Goal: Task Accomplishment & Management: Use online tool/utility

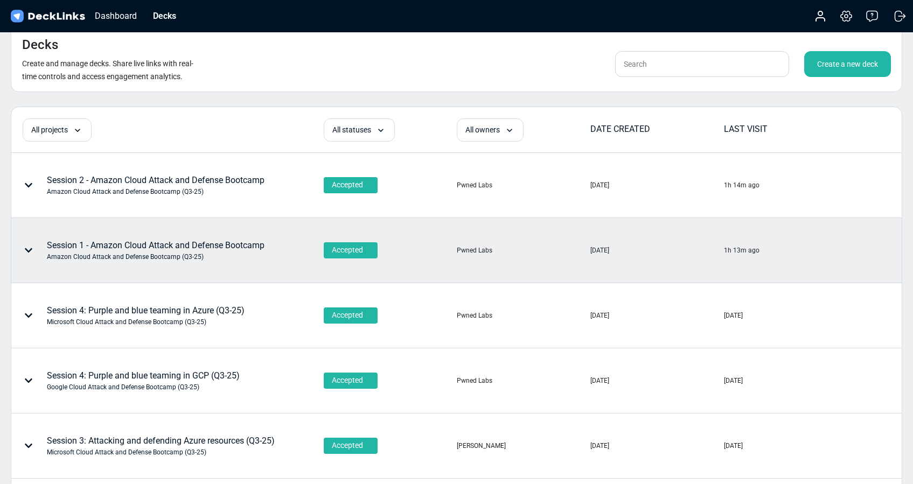
click at [216, 257] on div "Amazon Cloud Attack and Defense Bootcamp (Q3-25)" at bounding box center [156, 257] width 218 height 10
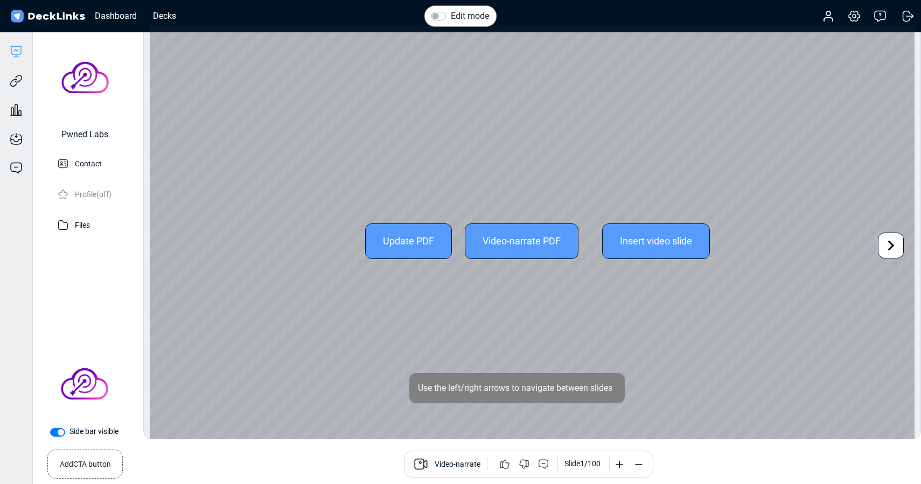
click at [394, 236] on div "Update PDF" at bounding box center [408, 242] width 87 height 36
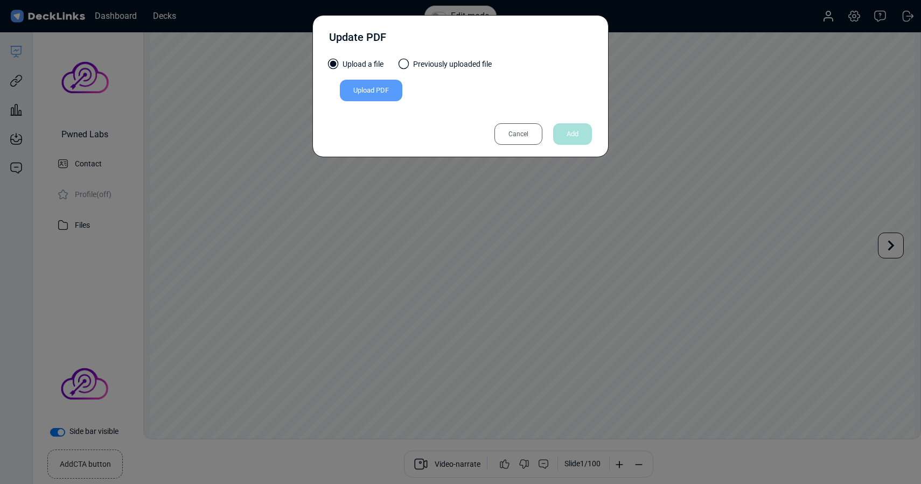
click at [377, 92] on div "Upload PDF" at bounding box center [371, 91] width 62 height 22
click at [0, 0] on input "Upload PDF" at bounding box center [0, 0] width 0 height 0
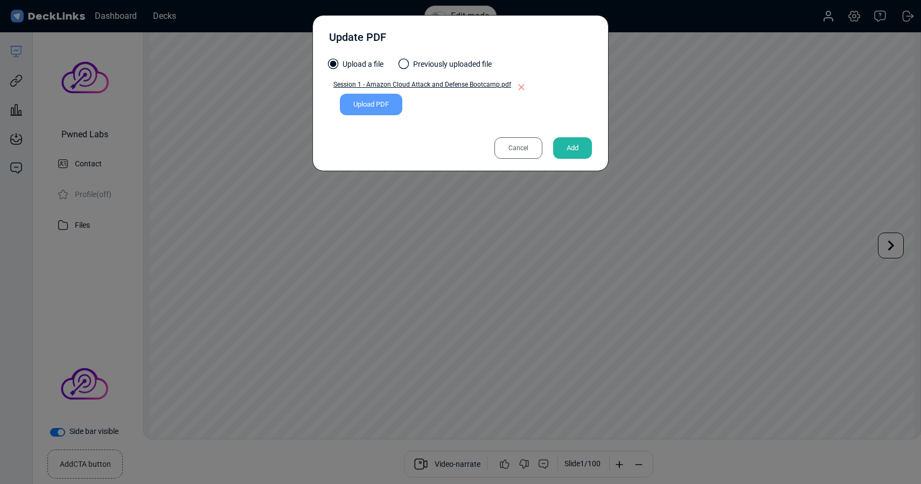
click at [580, 144] on div "Add" at bounding box center [572, 148] width 39 height 22
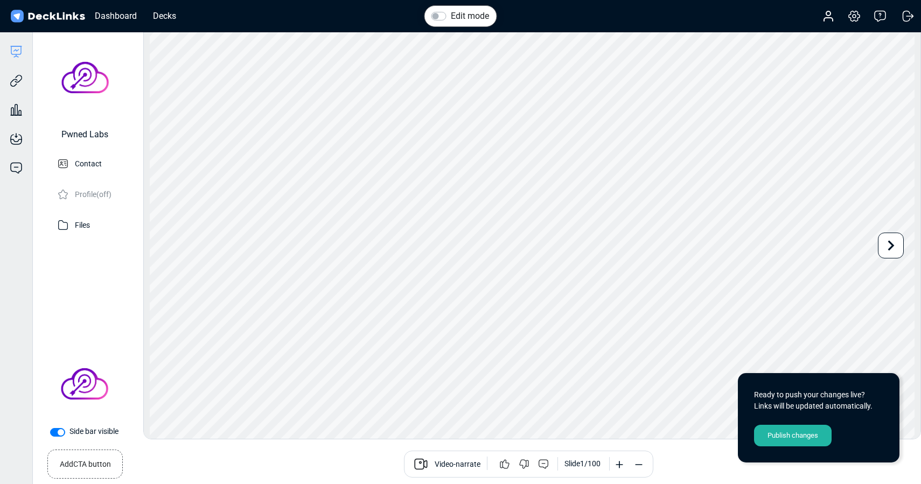
click at [795, 436] on div "Publish changes" at bounding box center [793, 436] width 78 height 22
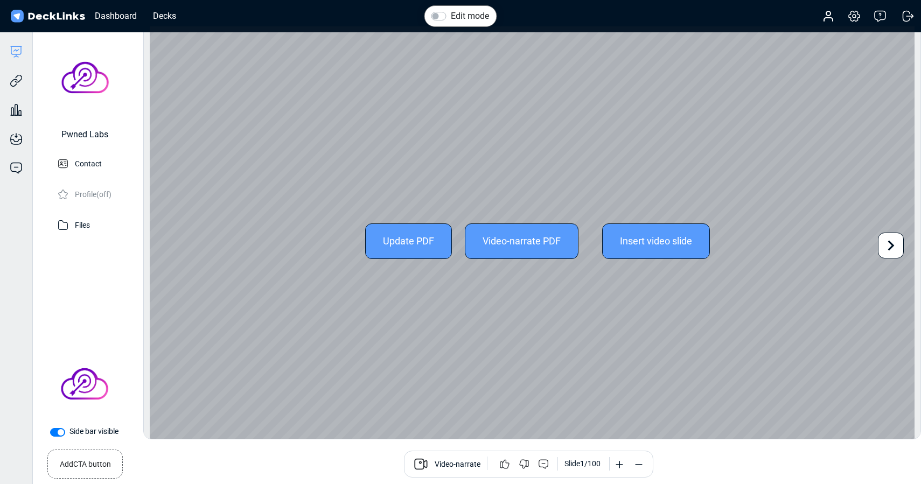
click at [897, 245] on icon at bounding box center [891, 245] width 20 height 20
click at [887, 248] on icon at bounding box center [891, 245] width 20 height 20
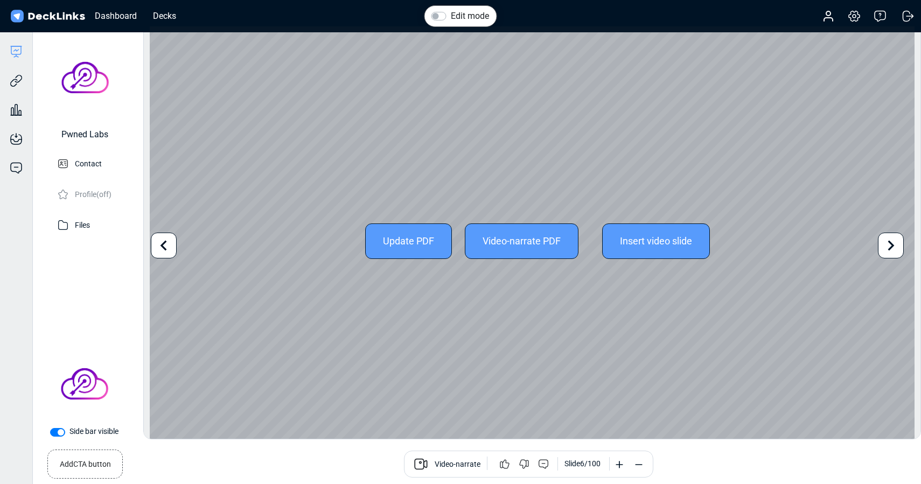
click at [887, 248] on icon at bounding box center [891, 245] width 20 height 20
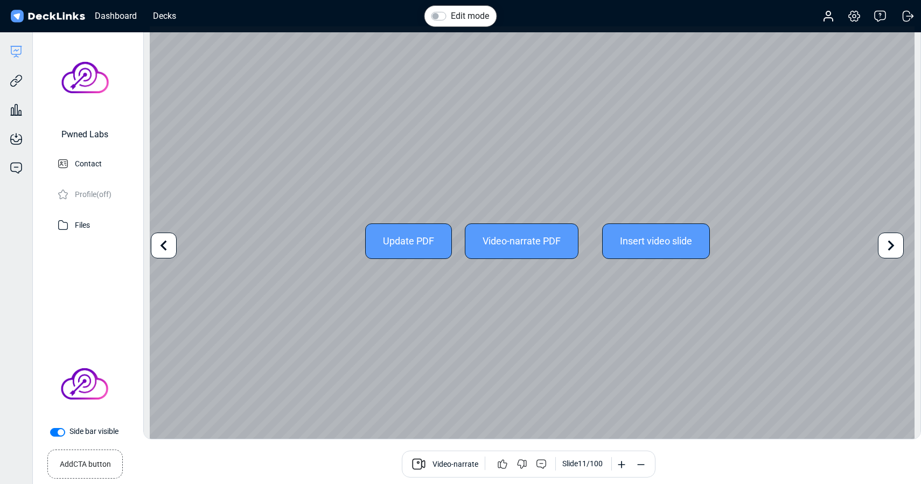
click at [887, 248] on icon at bounding box center [891, 245] width 20 height 20
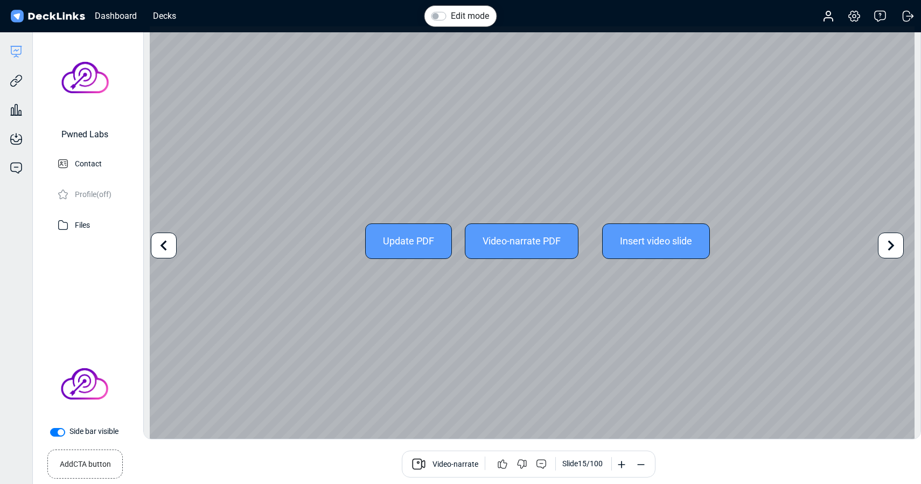
click at [887, 248] on icon at bounding box center [891, 245] width 20 height 20
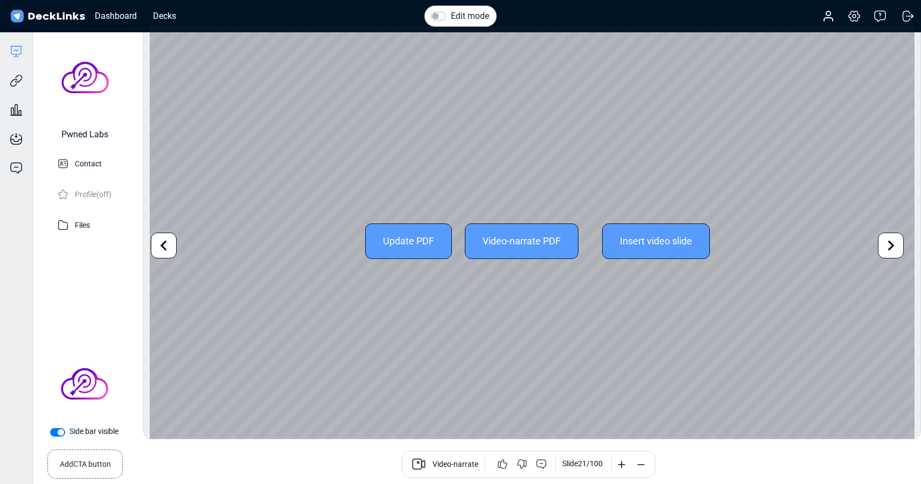
click at [887, 248] on icon at bounding box center [891, 245] width 20 height 20
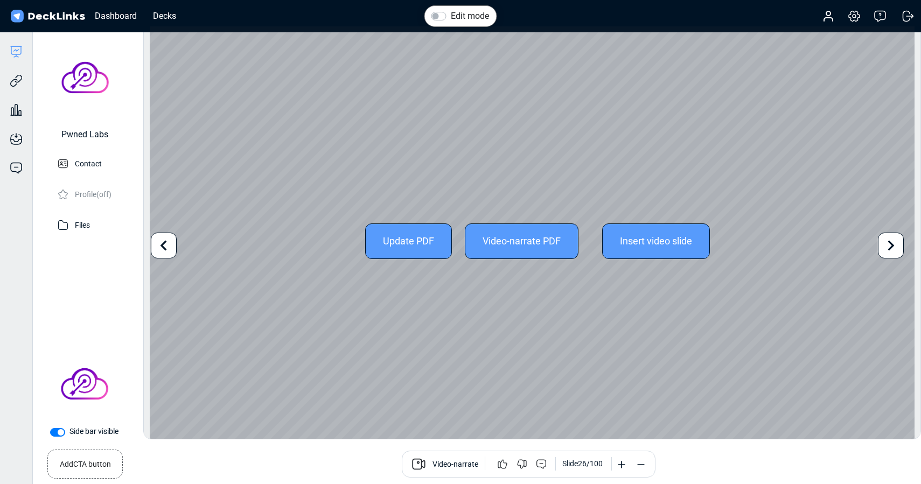
click at [887, 248] on icon at bounding box center [891, 245] width 20 height 20
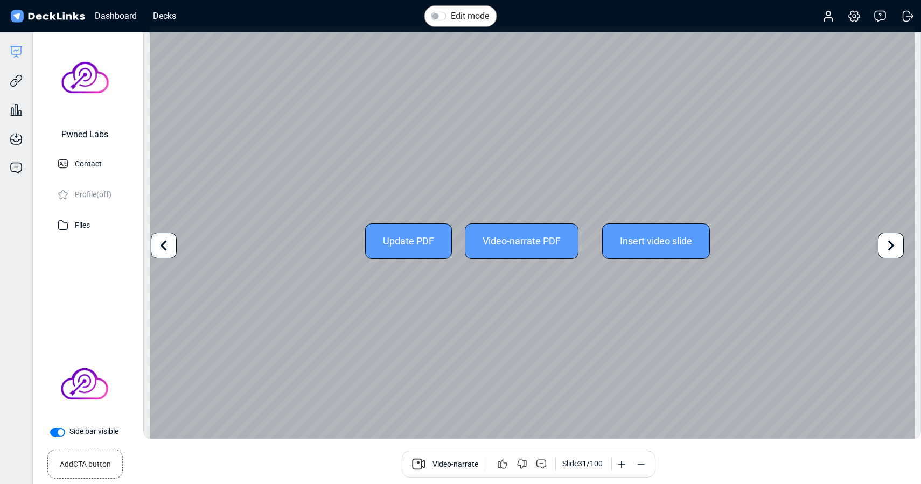
click at [887, 248] on icon at bounding box center [891, 245] width 20 height 20
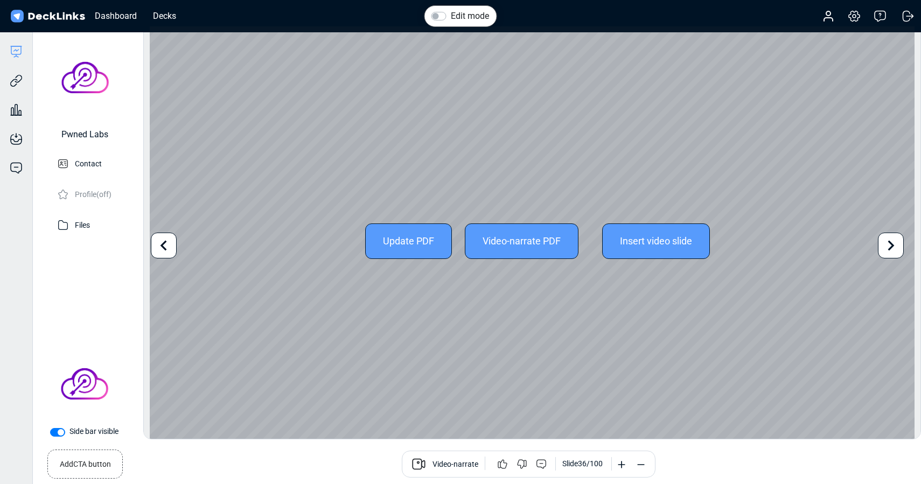
click at [887, 248] on icon at bounding box center [891, 245] width 20 height 20
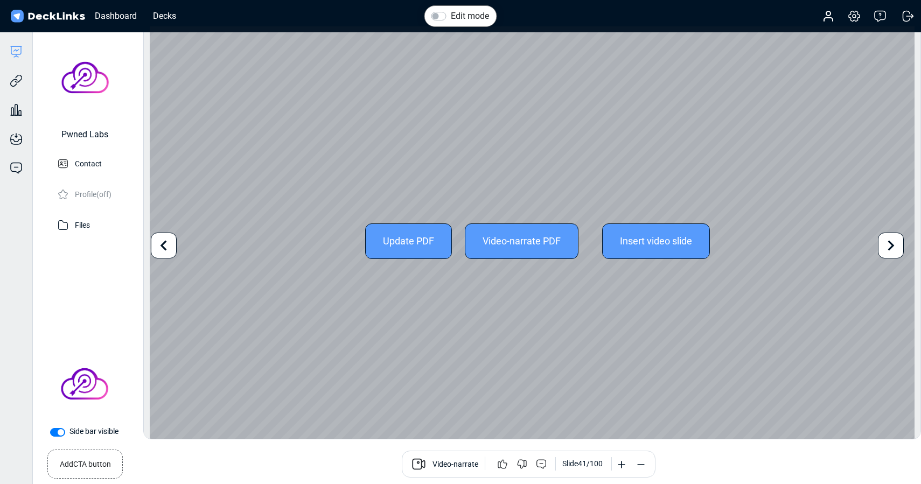
click at [887, 248] on icon at bounding box center [891, 245] width 20 height 20
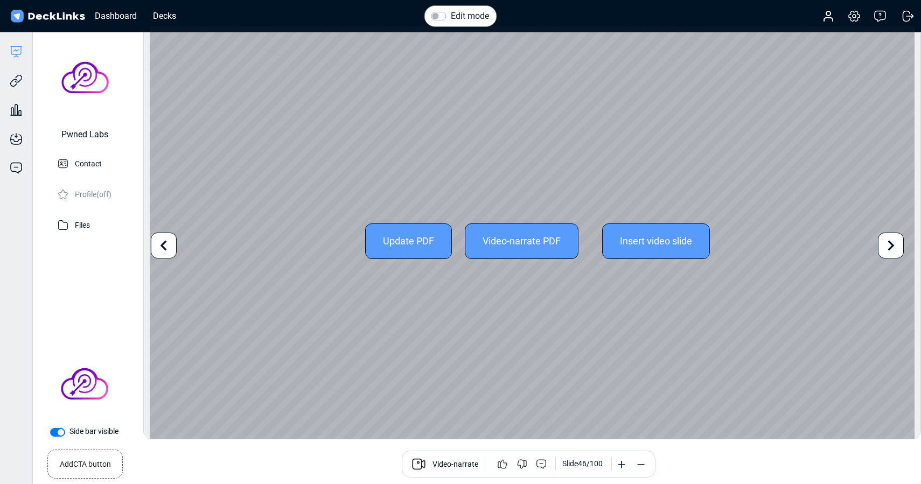
click at [887, 248] on icon at bounding box center [891, 245] width 20 height 20
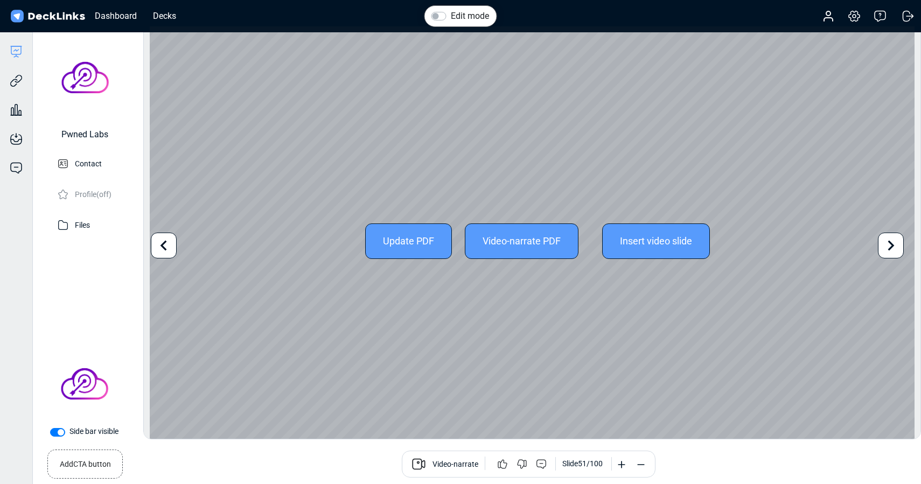
click at [887, 248] on icon at bounding box center [891, 245] width 20 height 20
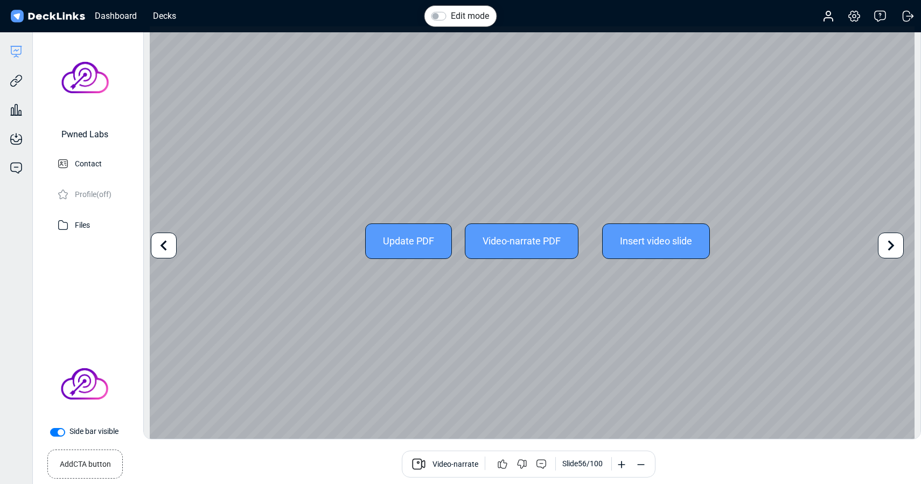
click at [887, 248] on icon at bounding box center [891, 245] width 20 height 20
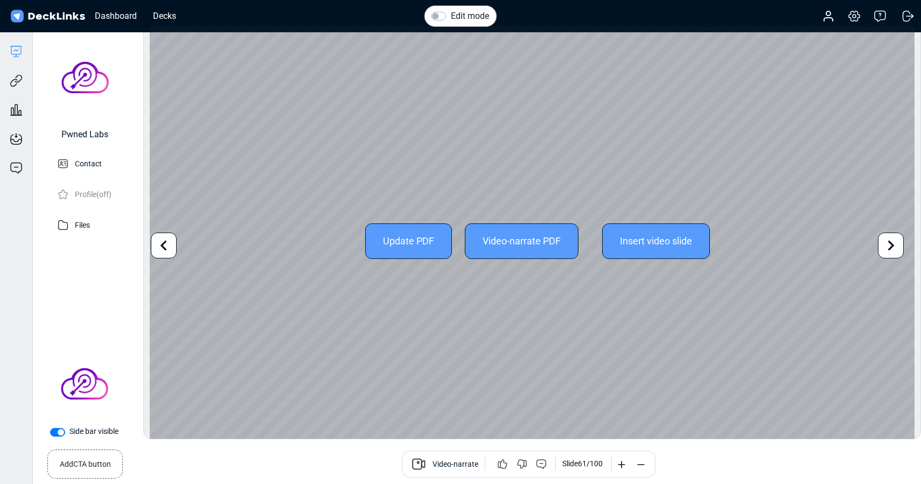
click at [887, 248] on icon at bounding box center [891, 245] width 20 height 20
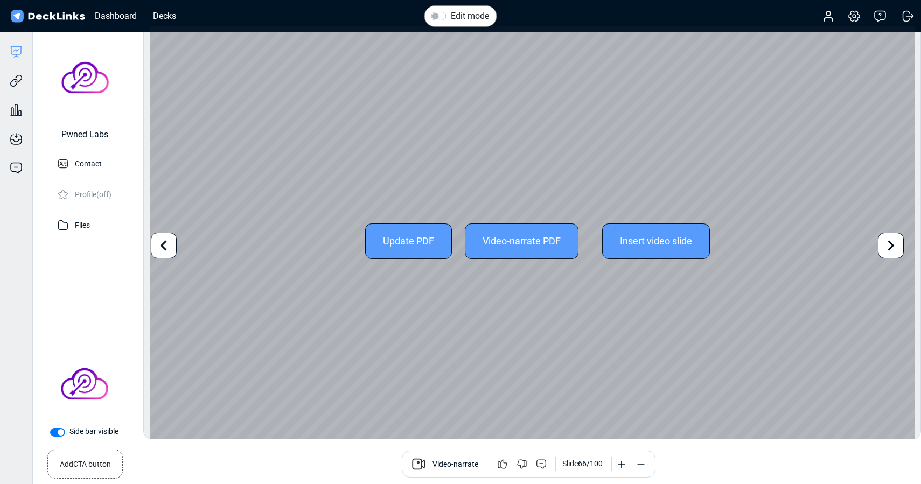
click at [887, 248] on icon at bounding box center [891, 245] width 20 height 20
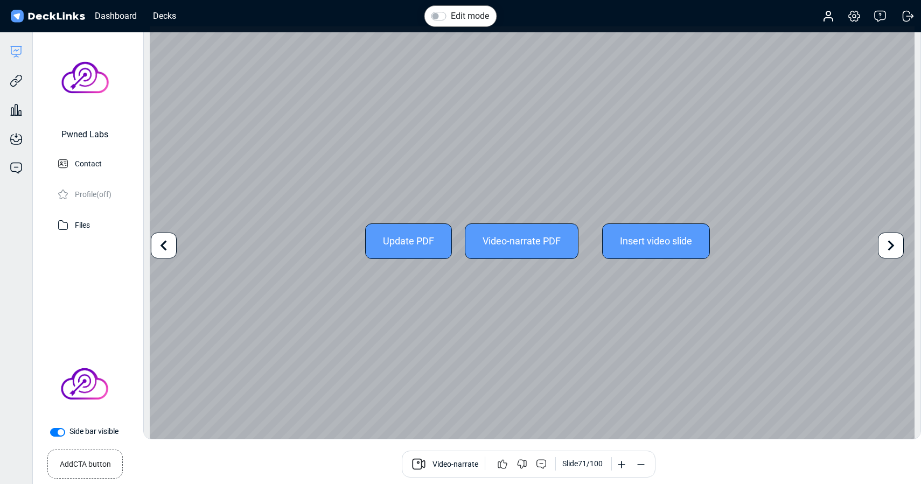
click at [887, 248] on icon at bounding box center [891, 245] width 20 height 20
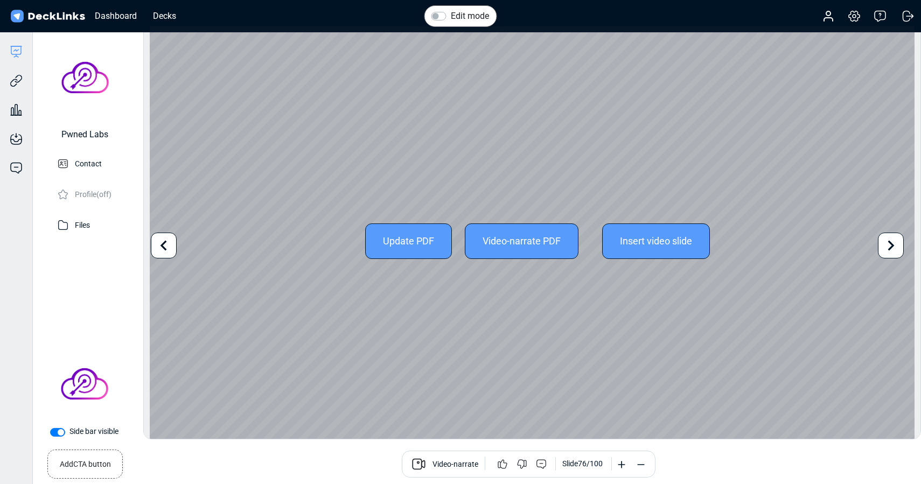
click at [887, 248] on icon at bounding box center [891, 245] width 20 height 20
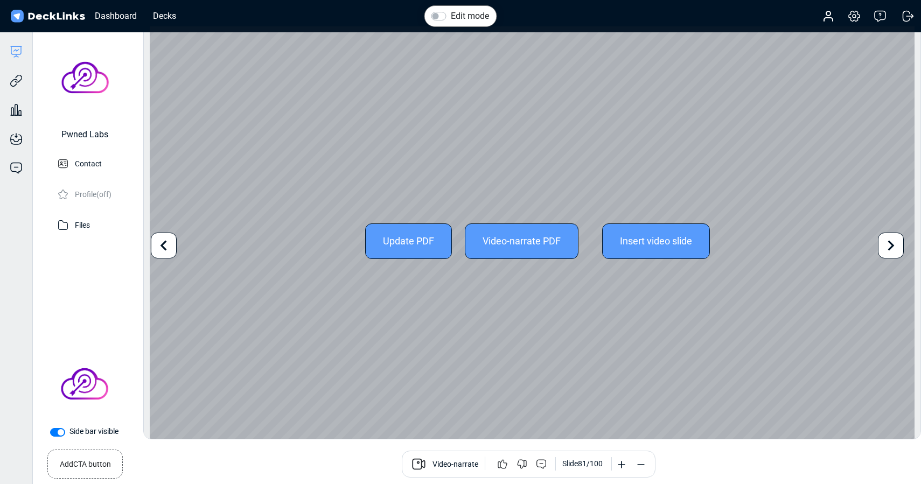
click at [887, 248] on icon at bounding box center [891, 245] width 20 height 20
click at [163, 249] on icon at bounding box center [164, 245] width 20 height 20
